Goal: Transaction & Acquisition: Subscribe to service/newsletter

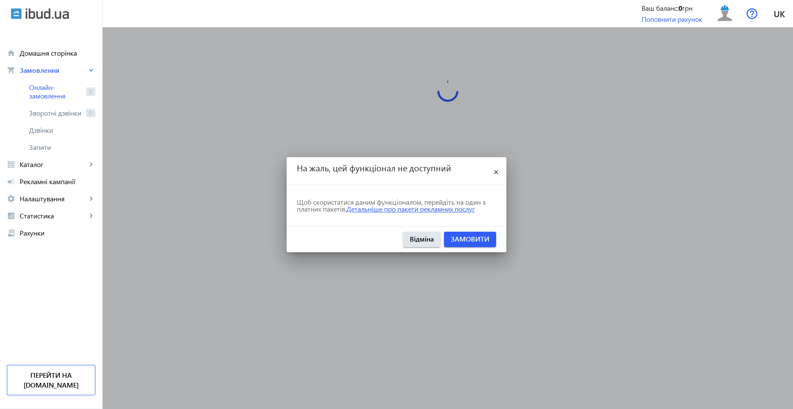
click at [450, 211] on link "Детальніше про пакети рекламних послуг" at bounding box center [411, 208] width 128 height 9
click at [478, 237] on link "Замовити" at bounding box center [470, 238] width 39 height 9
click at [498, 170] on mat-icon "close" at bounding box center [496, 172] width 10 height 10
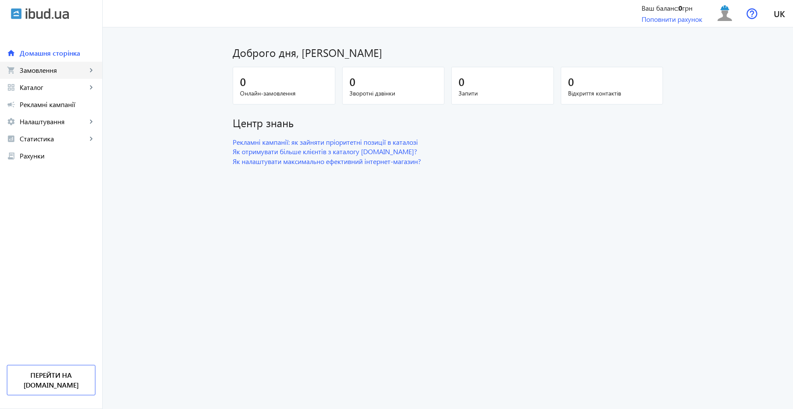
click at [66, 76] on link "shopping_cart Замовлення keyboard_arrow_right" at bounding box center [51, 70] width 102 height 17
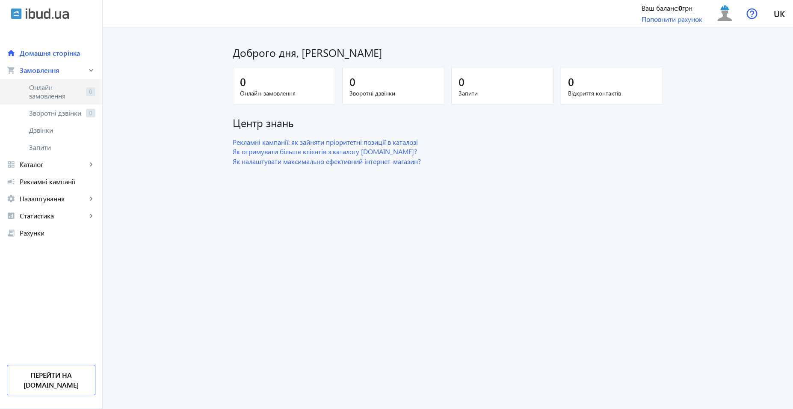
click at [64, 91] on span "Онлайн-замовлення" at bounding box center [55, 91] width 53 height 17
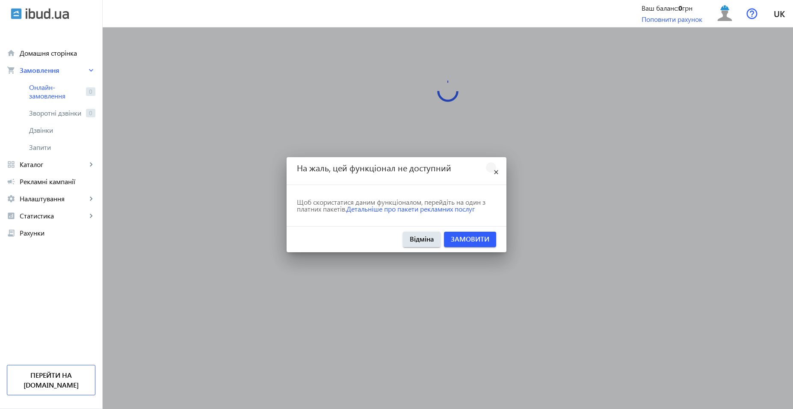
click at [493, 171] on mat-icon "close" at bounding box center [496, 172] width 10 height 10
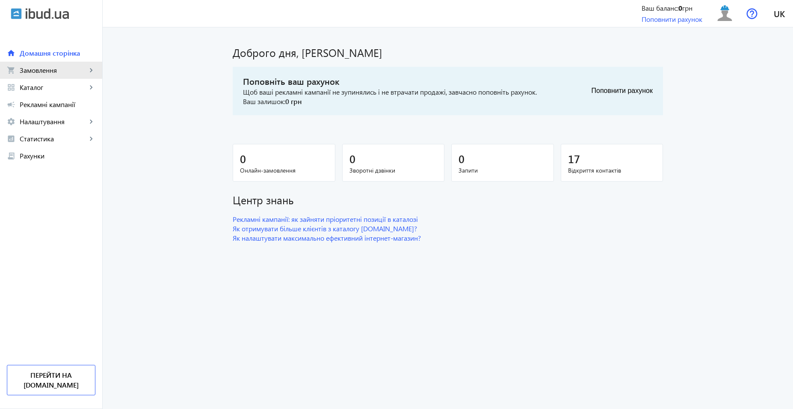
click at [18, 63] on link "shopping_cart Замовлення keyboard_arrow_right" at bounding box center [51, 70] width 102 height 17
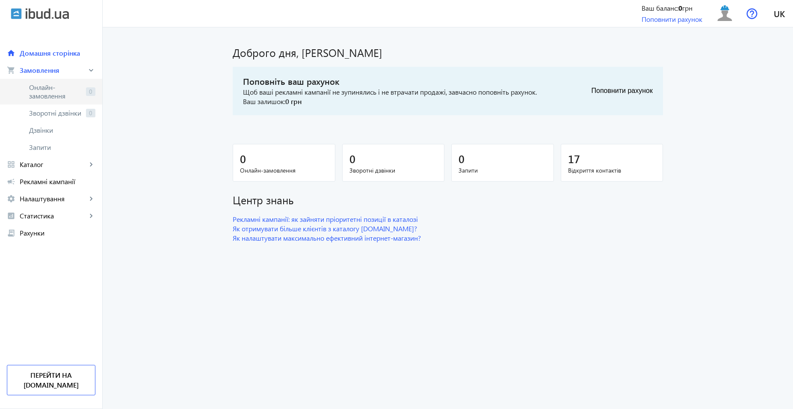
click at [62, 94] on span "Онлайн-замовлення" at bounding box center [55, 91] width 53 height 17
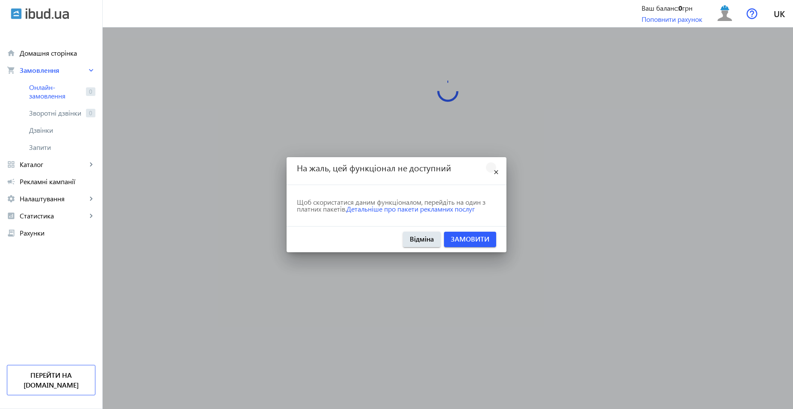
click at [500, 172] on mat-icon "close" at bounding box center [496, 172] width 10 height 10
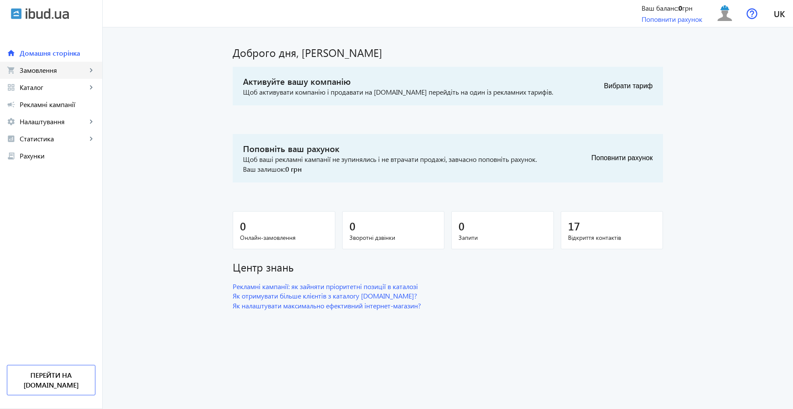
click at [53, 75] on link "shopping_cart Замовлення keyboard_arrow_right" at bounding box center [51, 70] width 102 height 17
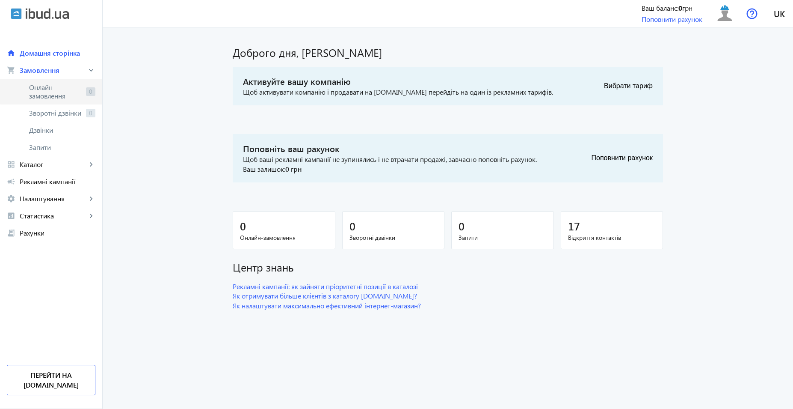
click at [58, 90] on span "Онлайн-замовлення" at bounding box center [55, 91] width 53 height 17
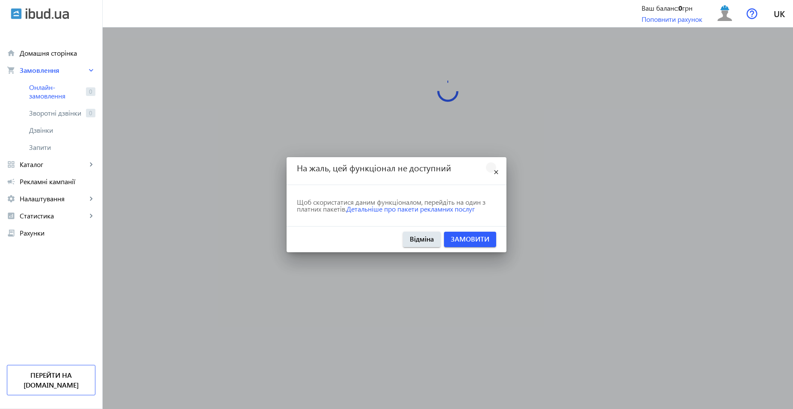
click at [498, 174] on mat-icon "close" at bounding box center [496, 172] width 10 height 10
